Goal: Navigation & Orientation: Find specific page/section

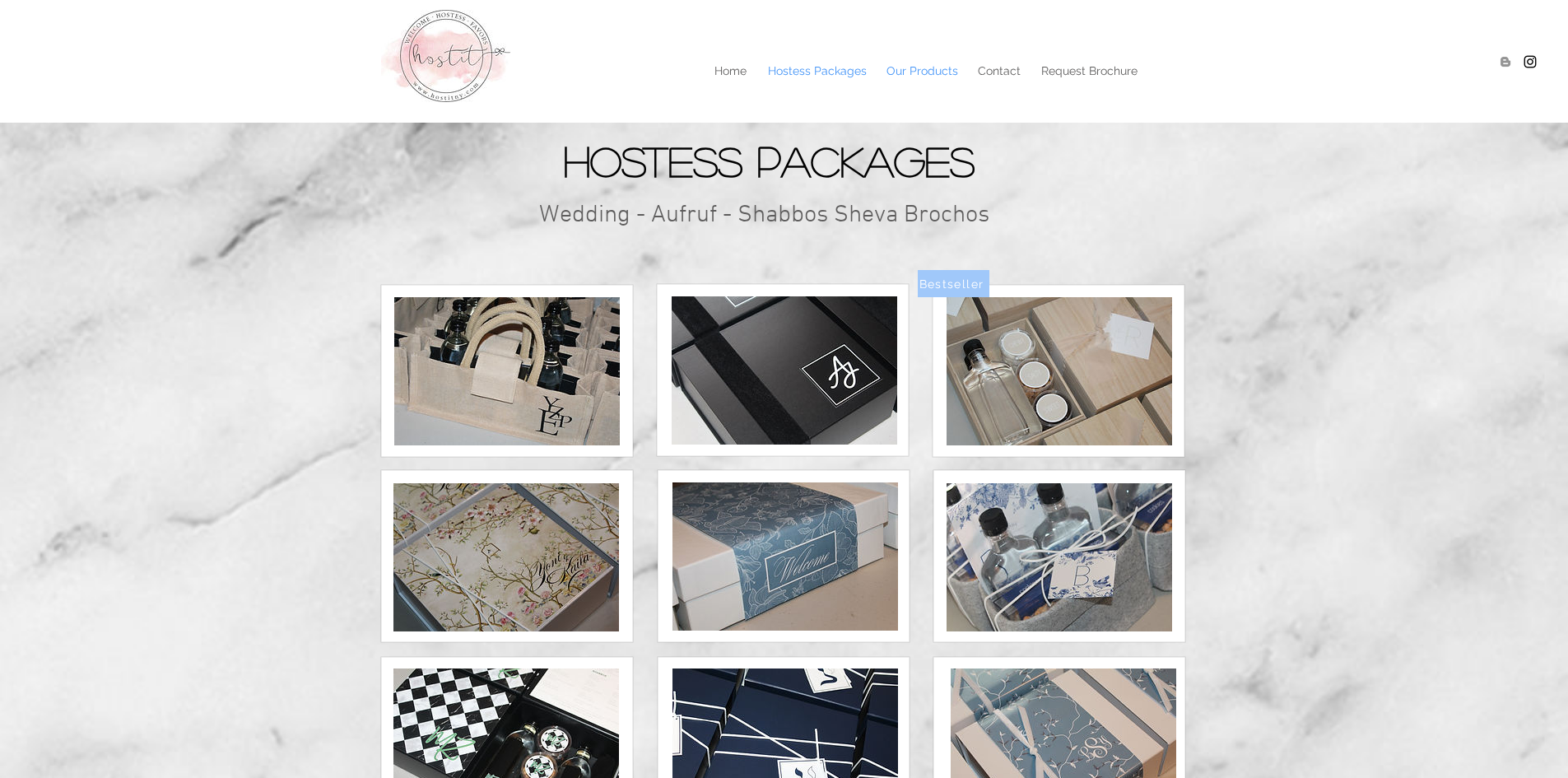
click at [913, 69] on p "Our Products" at bounding box center [922, 71] width 88 height 24
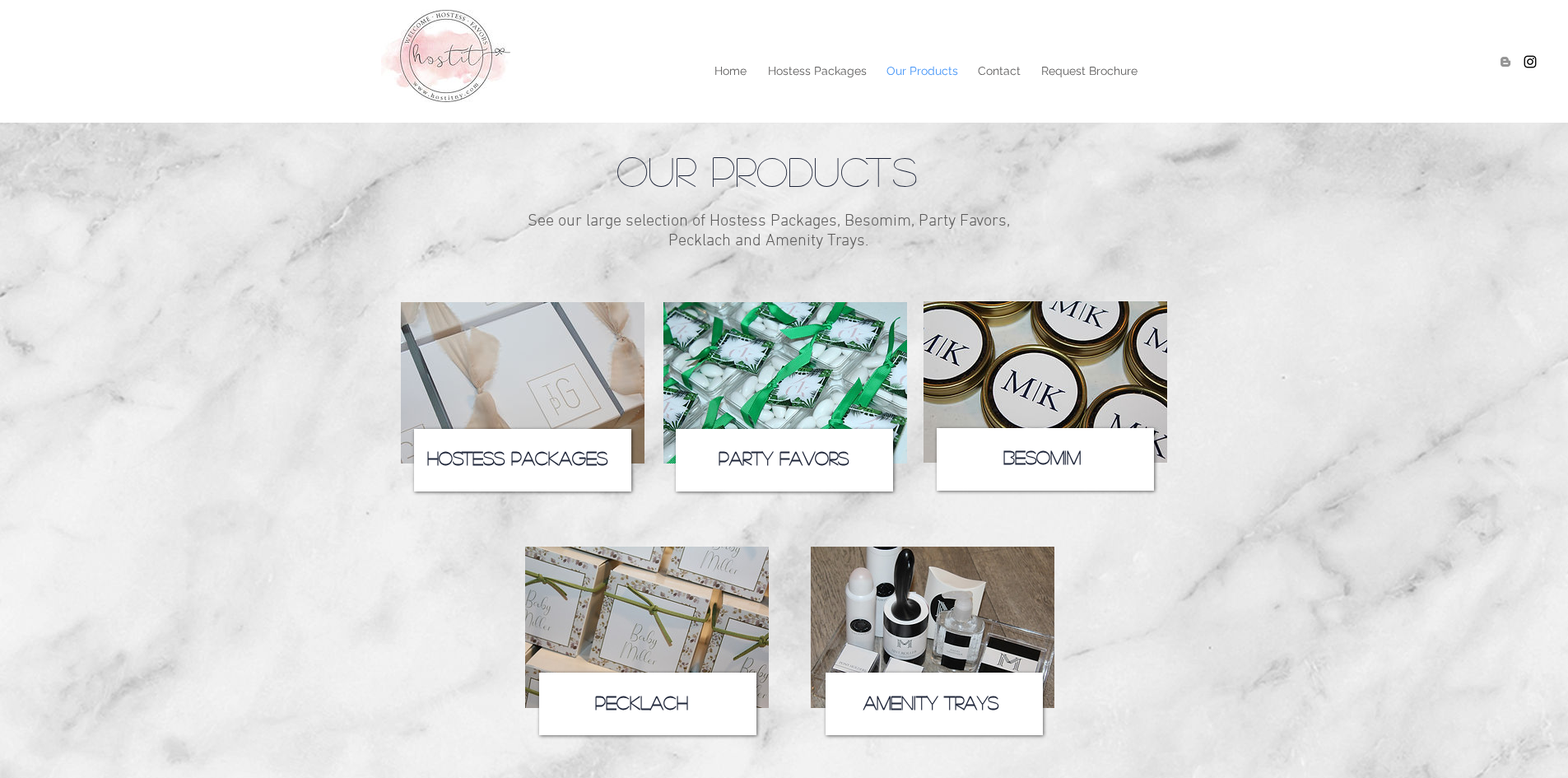
click at [674, 586] on img at bounding box center [647, 627] width 244 height 161
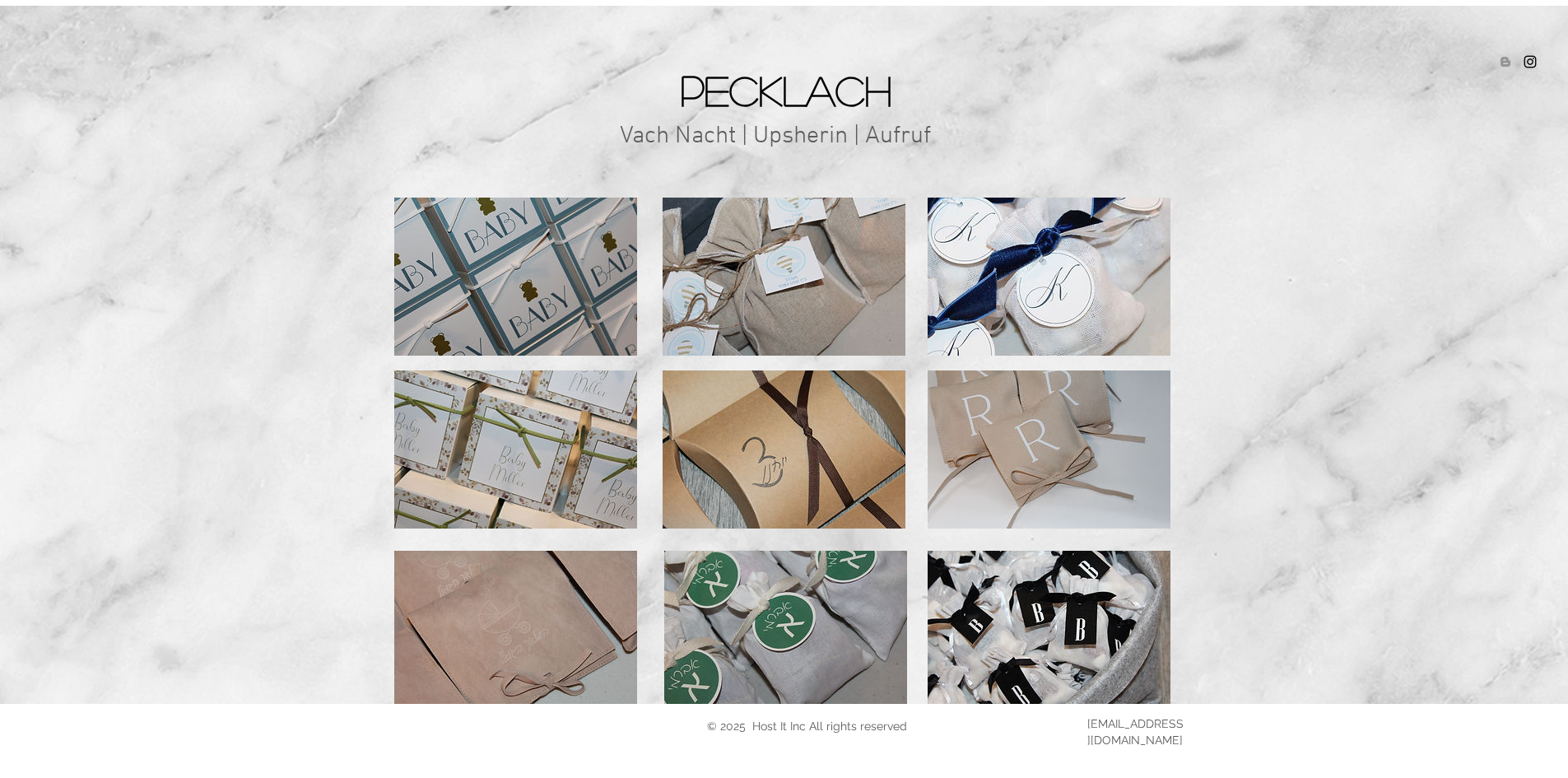
scroll to position [110, 0]
